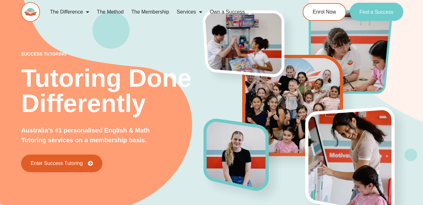
click at [371, 12] on span "Find a Success" at bounding box center [377, 11] width 34 height 5
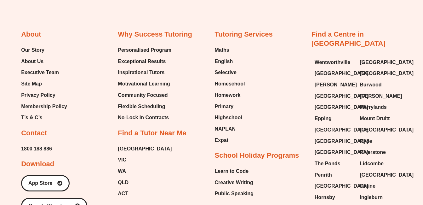
scroll to position [2432, 0]
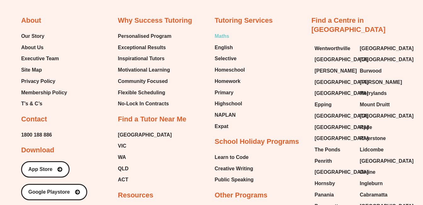
click at [225, 35] on span "Maths" at bounding box center [222, 36] width 14 height 9
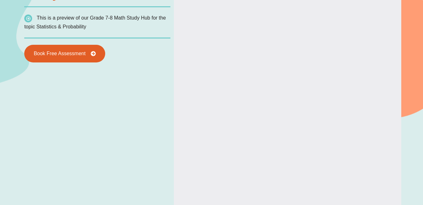
scroll to position [375, 0]
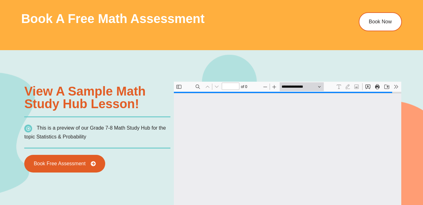
type input "*"
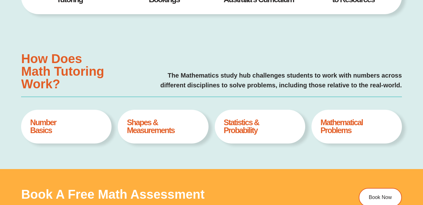
scroll to position [208, 0]
